Goal: Navigation & Orientation: Find specific page/section

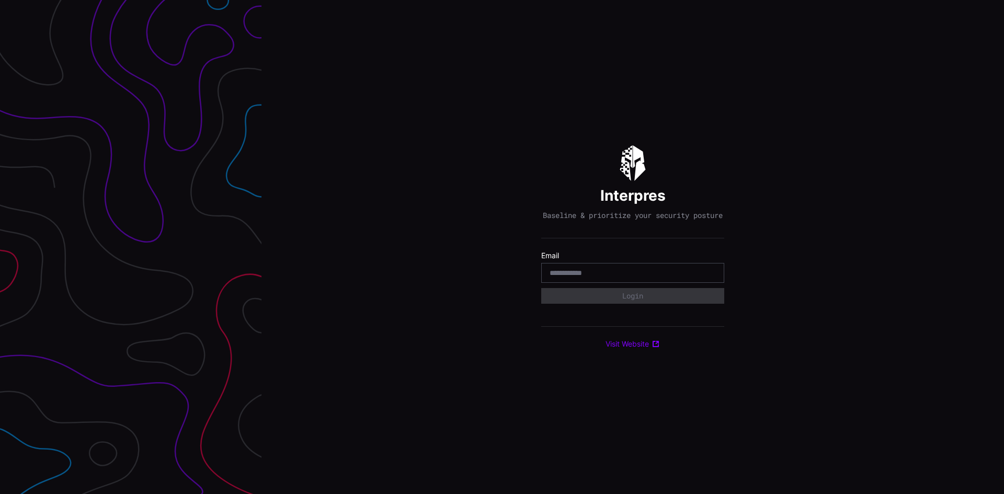
click at [569, 270] on div at bounding box center [632, 273] width 183 height 20
click at [570, 273] on input "email" at bounding box center [633, 272] width 166 height 9
type input "**********"
click at [607, 296] on button "Login" at bounding box center [632, 296] width 167 height 15
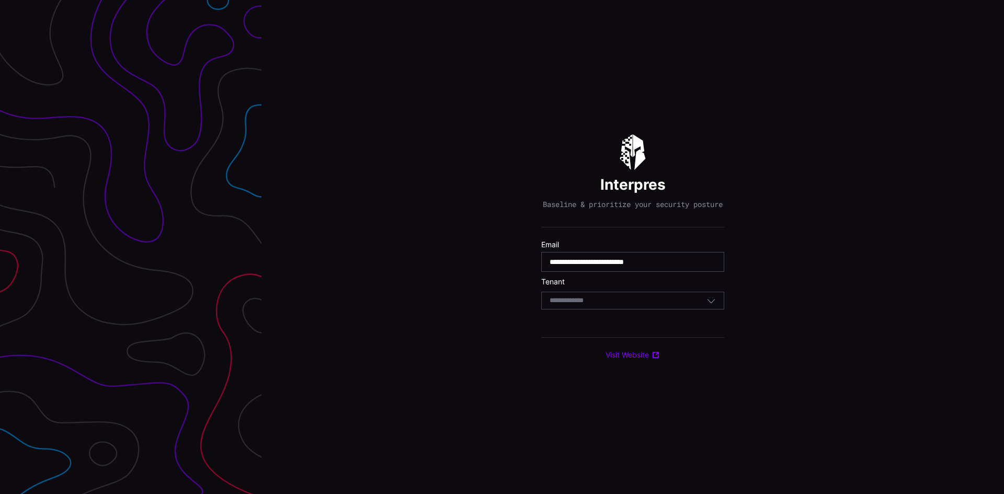
click at [572, 305] on input at bounding box center [577, 301] width 54 height 9
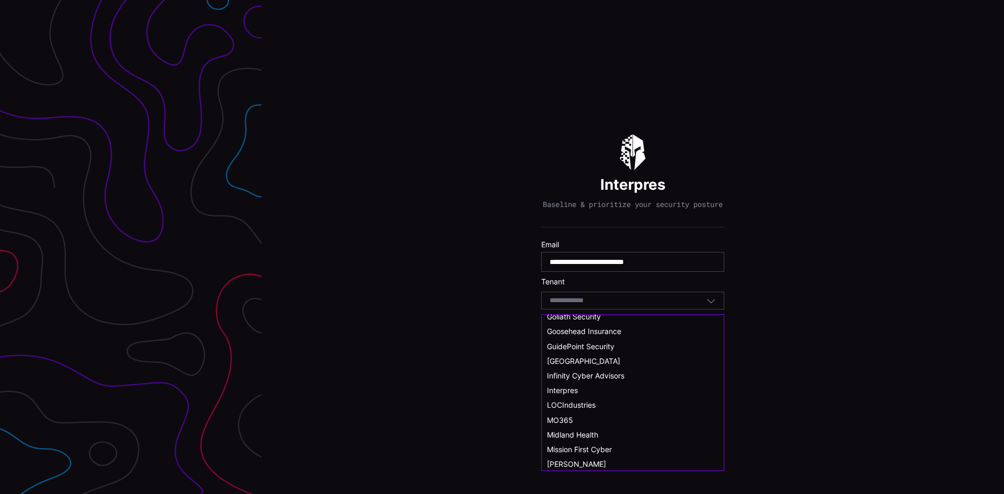
scroll to position [261, 0]
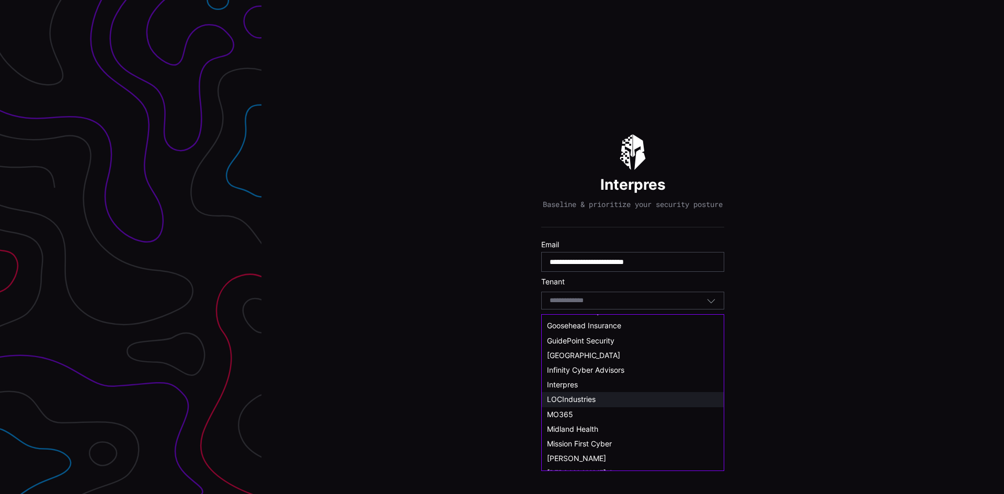
click at [574, 393] on div "LOCIndustries" at bounding box center [633, 399] width 182 height 15
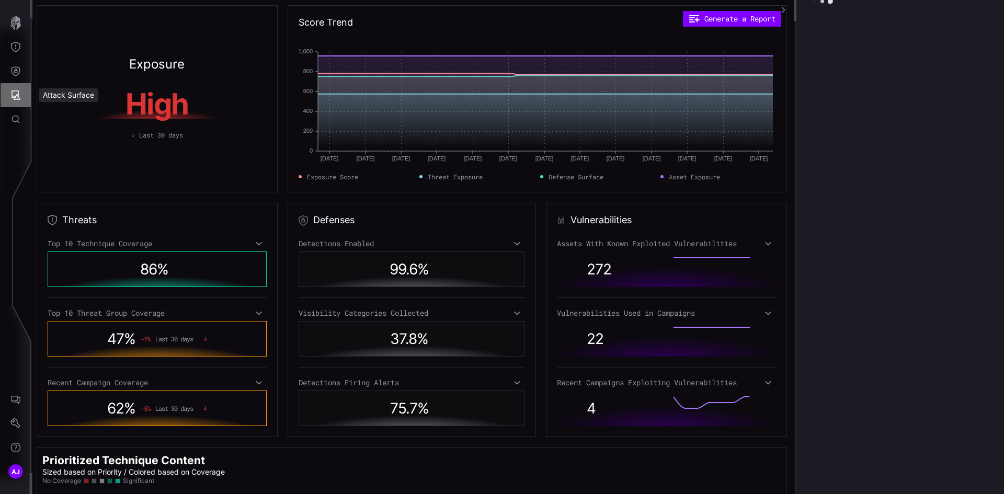
click at [16, 94] on icon "Attack Surface" at bounding box center [15, 95] width 10 height 10
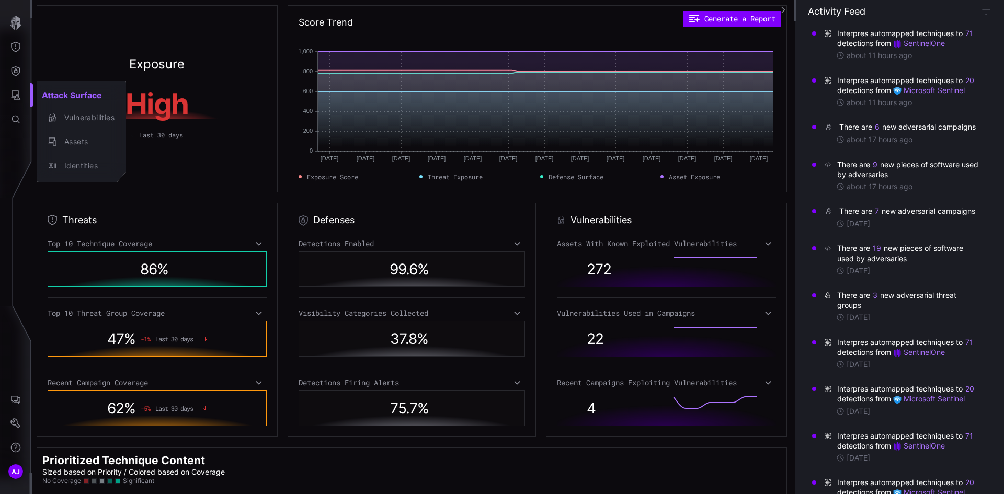
click at [18, 72] on div at bounding box center [502, 247] width 1004 height 494
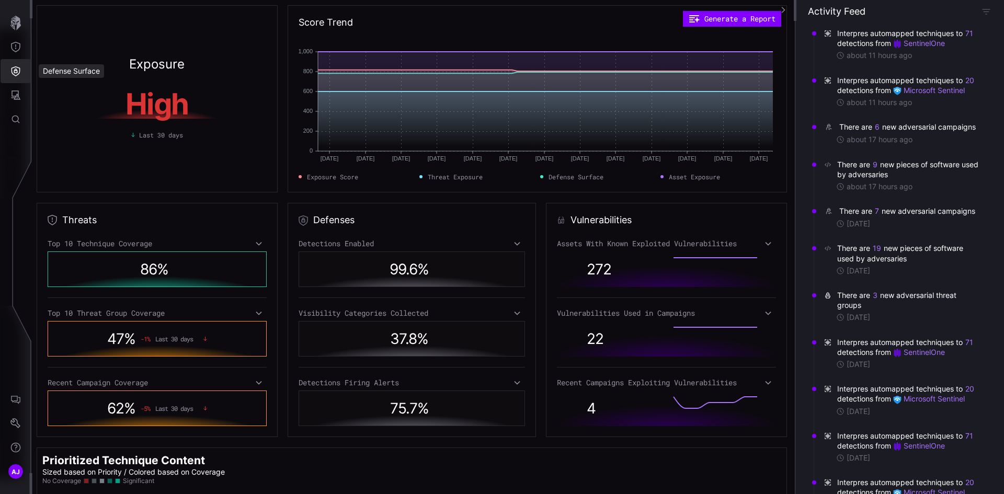
click at [16, 66] on icon "Defense Surface" at bounding box center [15, 71] width 10 height 10
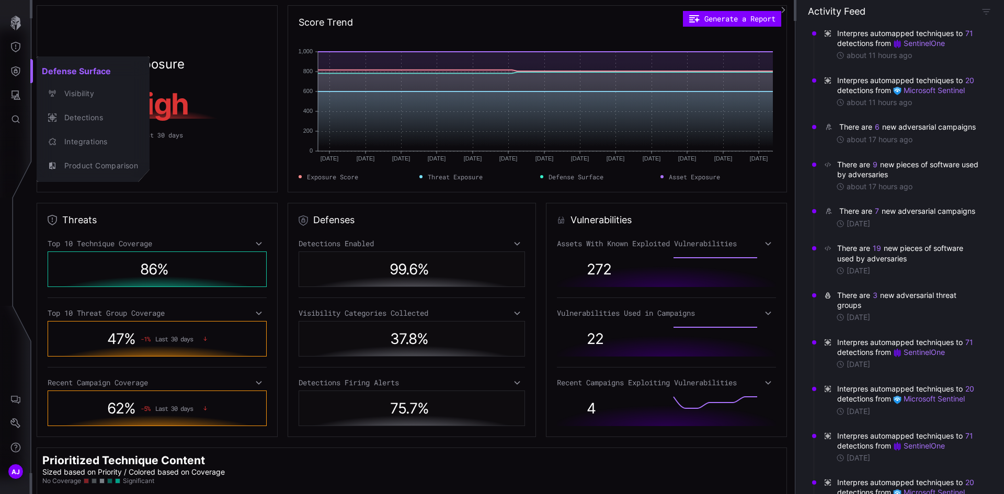
drag, startPoint x: 16, startPoint y: 34, endPoint x: 15, endPoint y: 48, distance: 14.1
click at [16, 36] on div at bounding box center [502, 247] width 1004 height 494
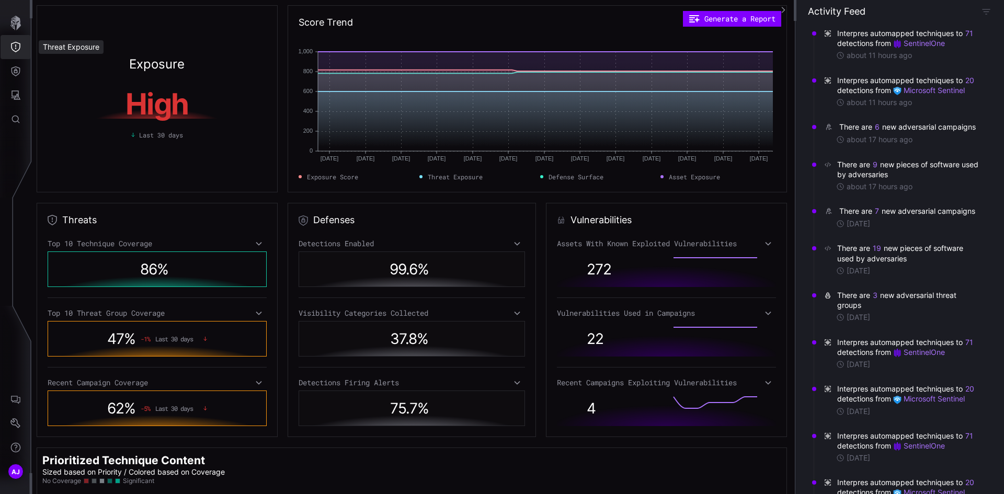
click at [15, 50] on icon "Threat Exposure" at bounding box center [15, 47] width 10 height 10
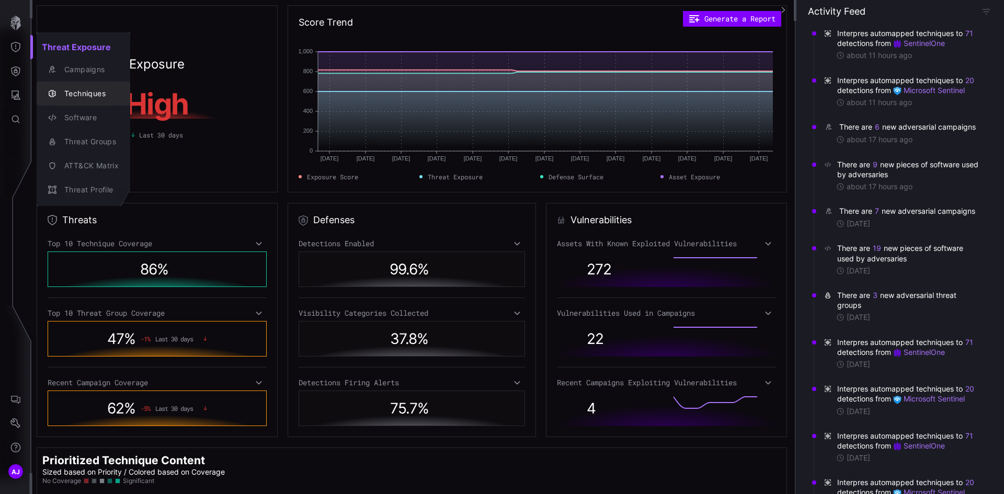
click at [88, 90] on div "Techniques" at bounding box center [89, 93] width 60 height 13
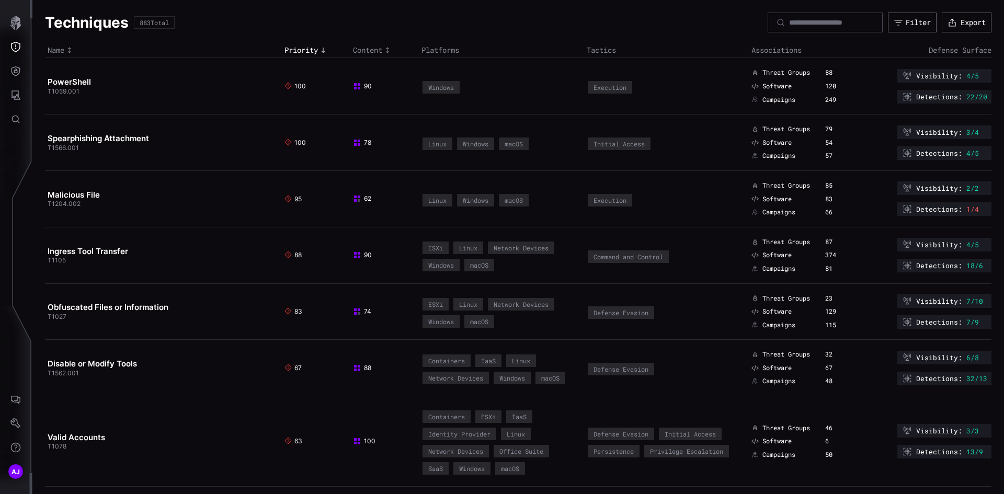
click at [154, 24] on div "883 Total" at bounding box center [154, 22] width 29 height 6
click at [17, 50] on icon "Threat Exposure" at bounding box center [15, 47] width 10 height 10
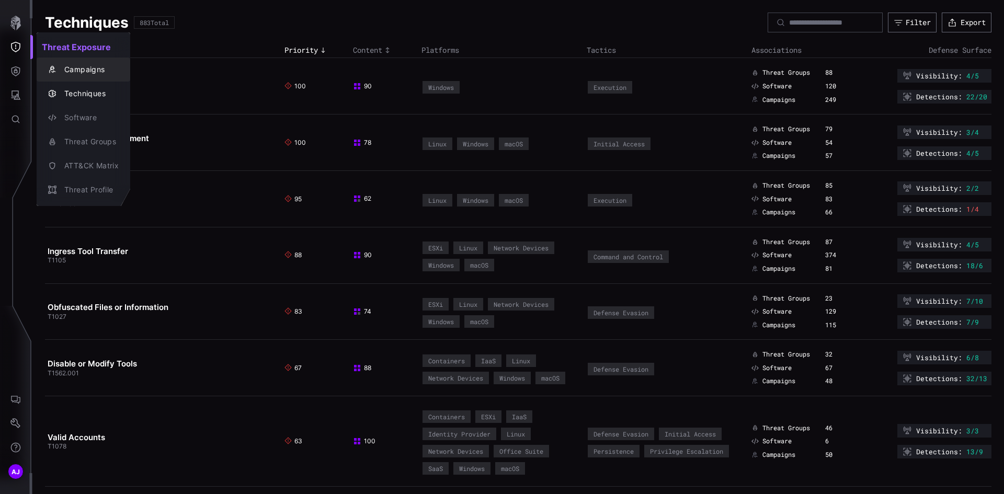
click at [81, 67] on div "Campaigns" at bounding box center [89, 69] width 60 height 13
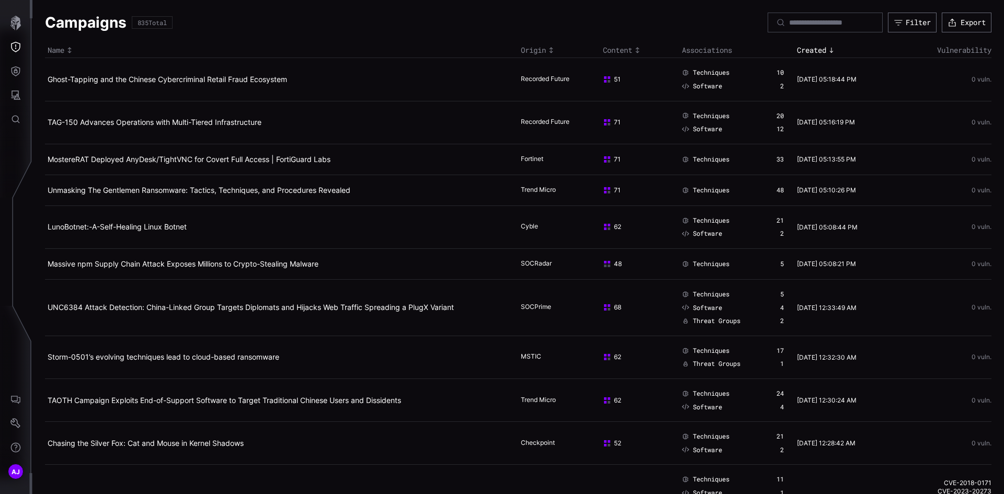
click at [61, 48] on div "Name" at bounding box center [282, 49] width 468 height 9
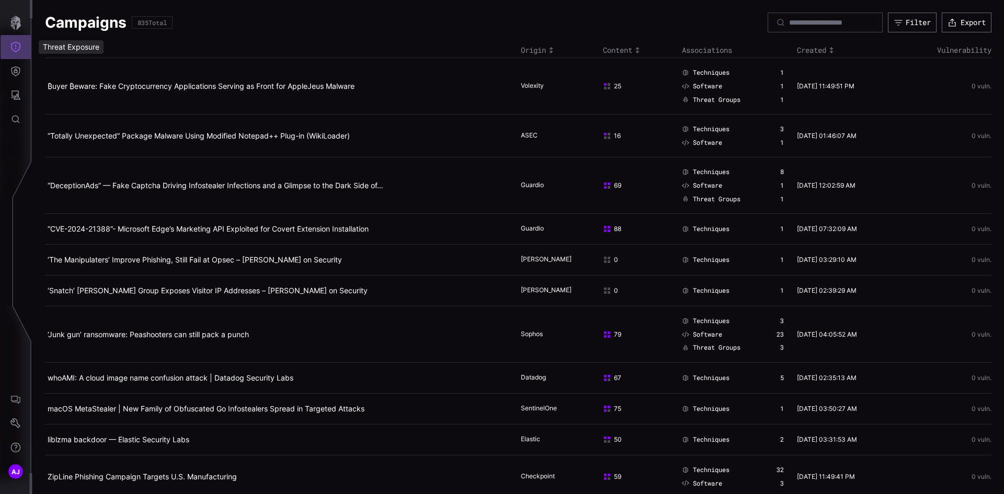
click at [18, 45] on icon "Threat Exposure" at bounding box center [15, 47] width 10 height 10
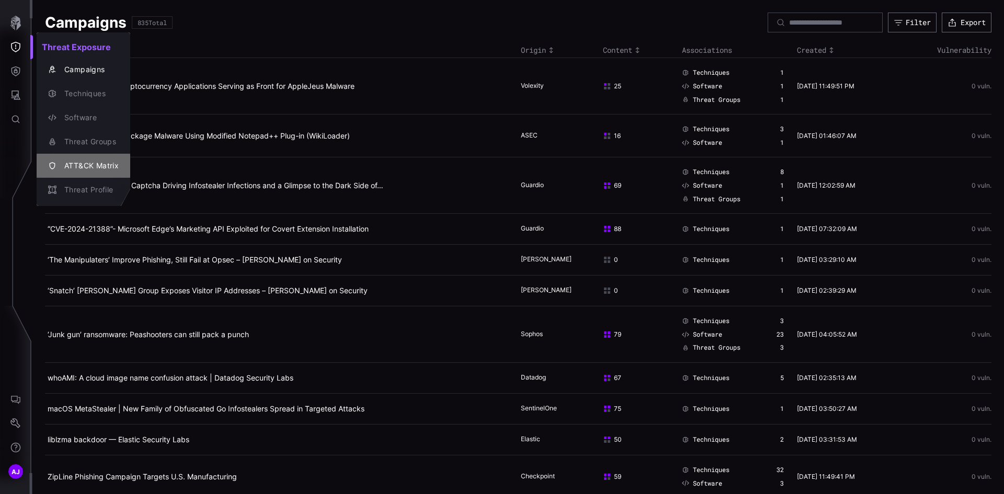
click at [90, 163] on div "ATT&CK Matrix" at bounding box center [89, 165] width 60 height 13
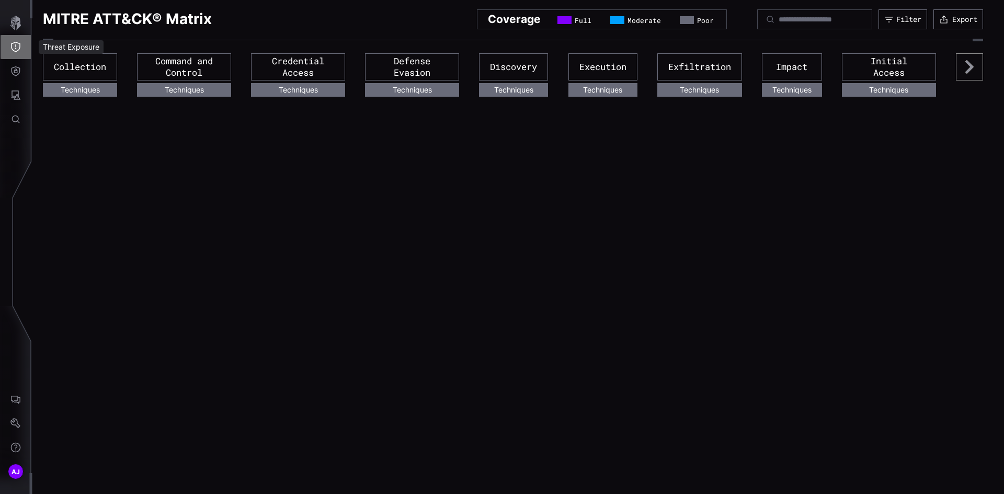
click at [15, 48] on icon "Threat Exposure" at bounding box center [15, 47] width 10 height 10
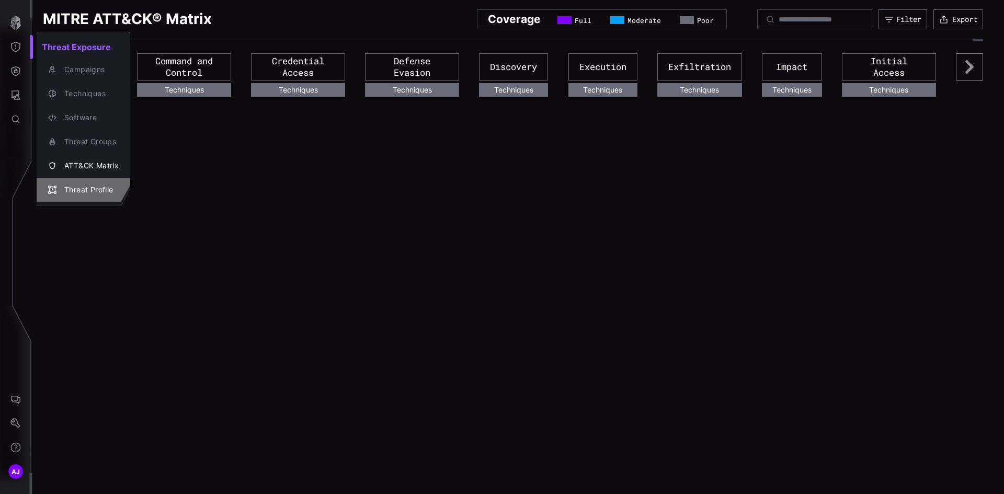
click at [85, 191] on div "Threat Profile" at bounding box center [89, 190] width 60 height 13
